Goal: Contribute content

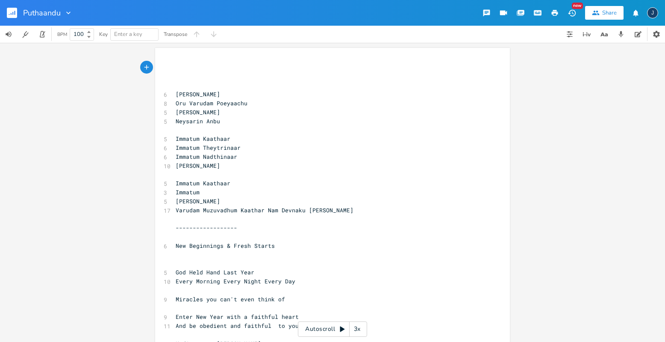
click at [240, 141] on pre "Immatum Kaathaar" at bounding box center [328, 138] width 309 height 9
click at [206, 112] on span "[PERSON_NAME]" at bounding box center [198, 112] width 44 height 8
type textarea "raadhadhu"
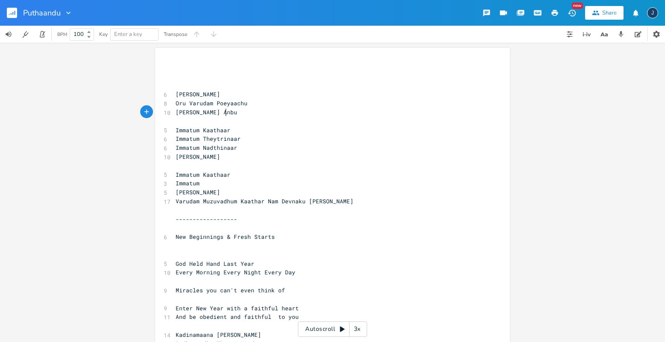
scroll to position [0, 1]
click at [277, 113] on pre "Maraadhadhu Nam Neysarin Anbu" at bounding box center [328, 112] width 309 height 9
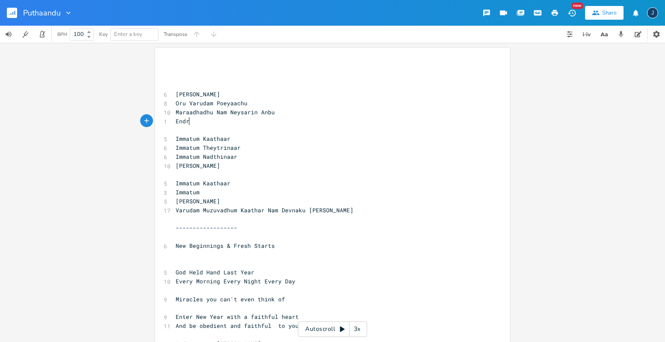
type textarea "Endrue"
type textarea "endri"
type textarea "um Maaradhadhu"
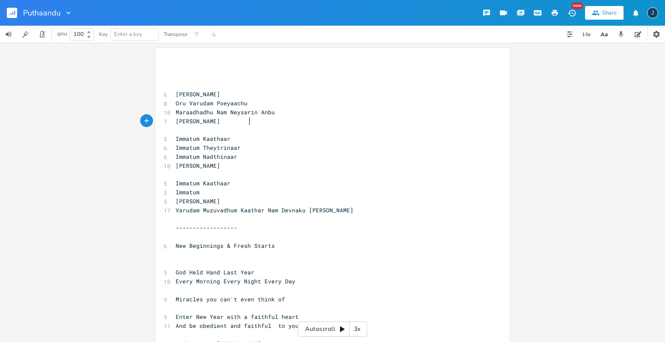
click at [276, 166] on pre "[PERSON_NAME]" at bounding box center [328, 165] width 309 height 9
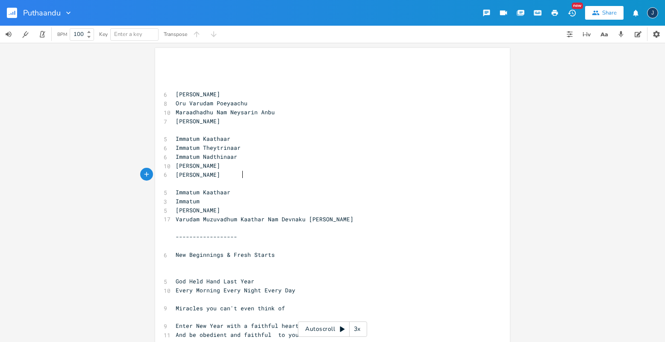
scroll to position [0, 55]
type textarea "[PERSON_NAME] Nandri Endru Pada"
type textarea "adum"
type textarea "uvoem"
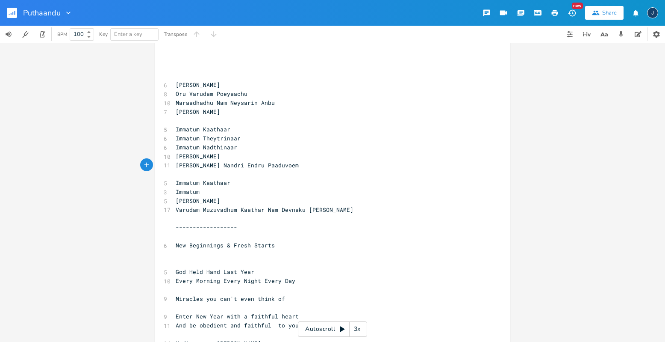
scroll to position [7, 0]
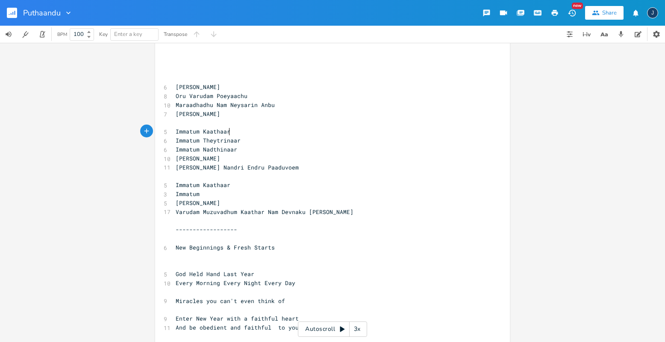
click at [233, 134] on pre "Immatum Kaathaar" at bounding box center [328, 131] width 309 height 9
click at [215, 175] on pre "​" at bounding box center [328, 175] width 309 height 9
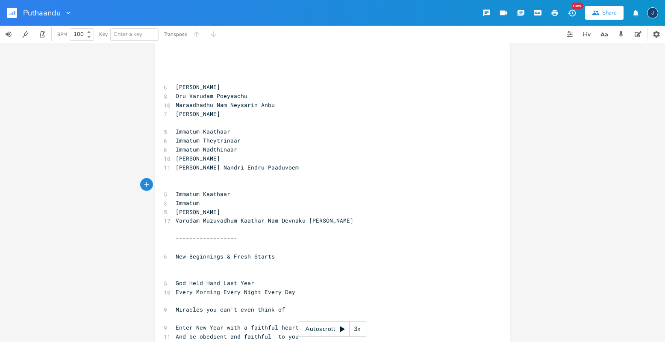
click at [206, 178] on pre "​" at bounding box center [328, 175] width 309 height 9
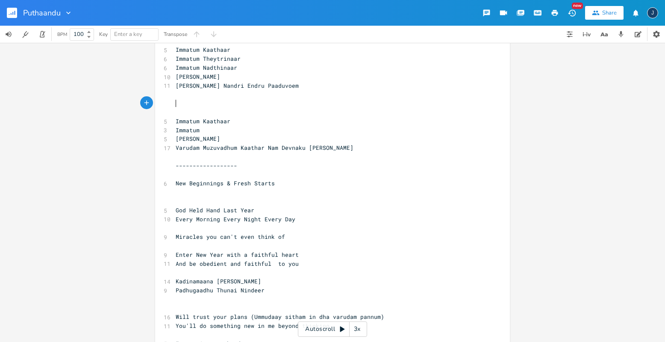
scroll to position [89, 0]
